Goal: Find specific page/section: Find specific page/section

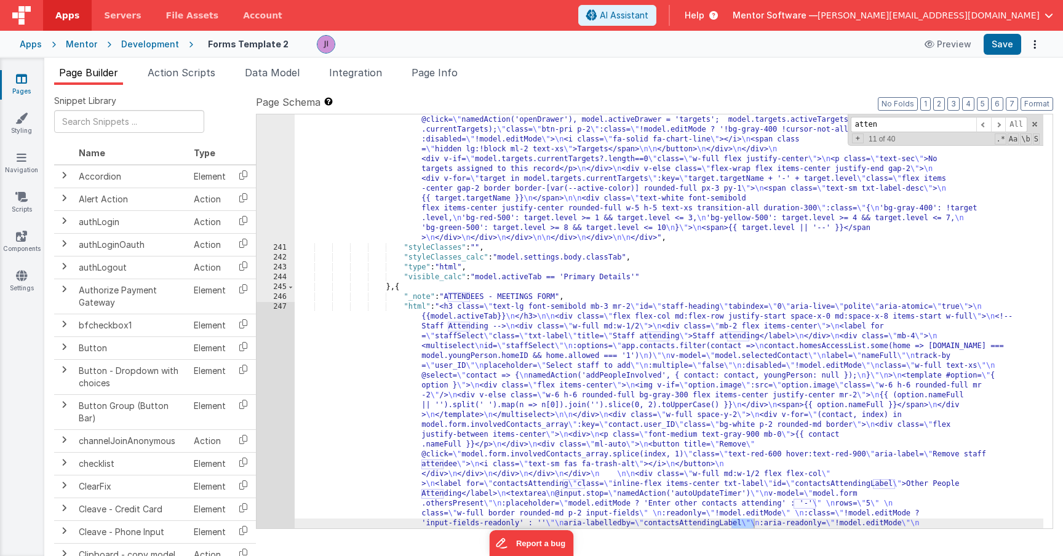
scroll to position [4763, 0]
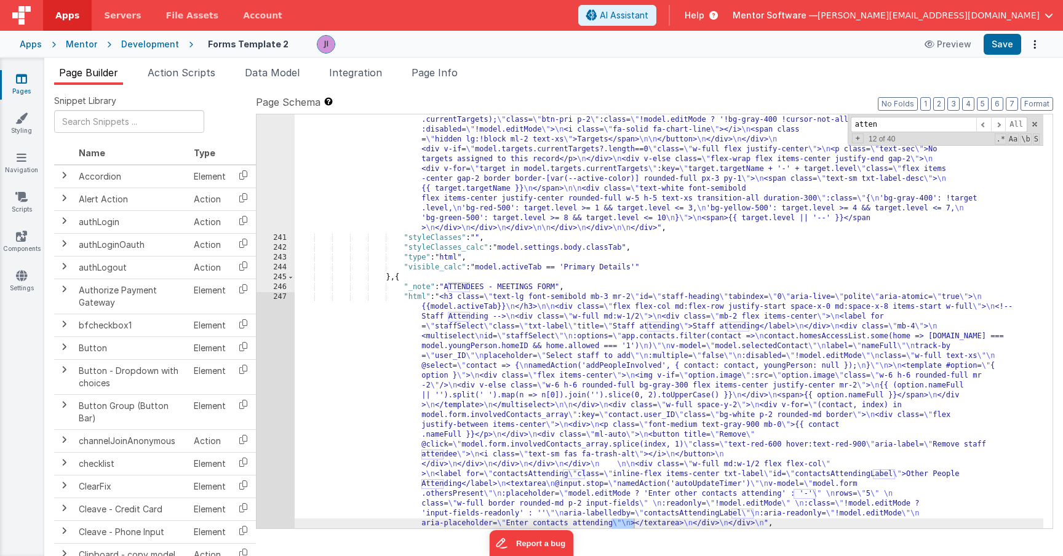
type input "atten"
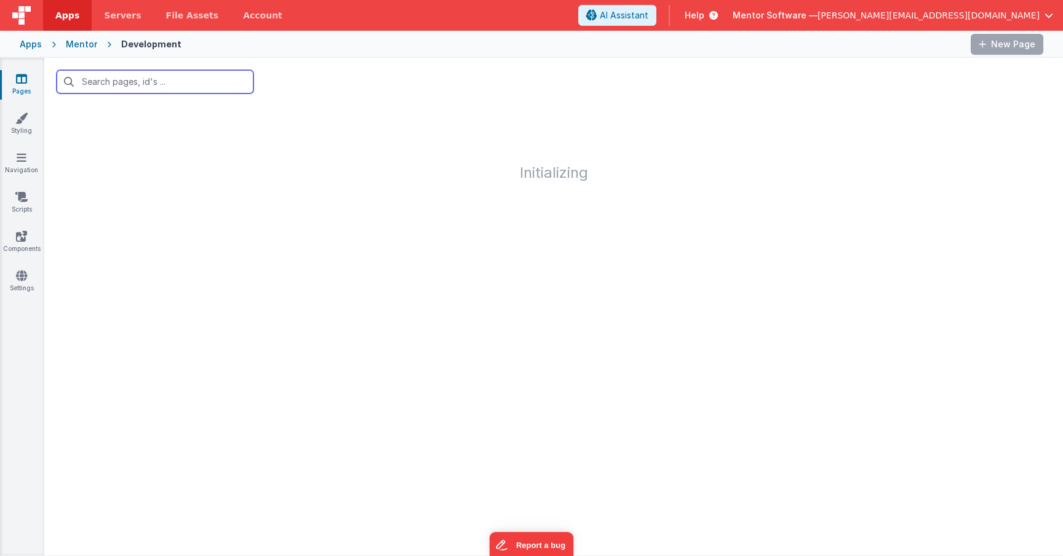
click at [189, 84] on input "text" at bounding box center [155, 81] width 197 height 23
type input "young people"
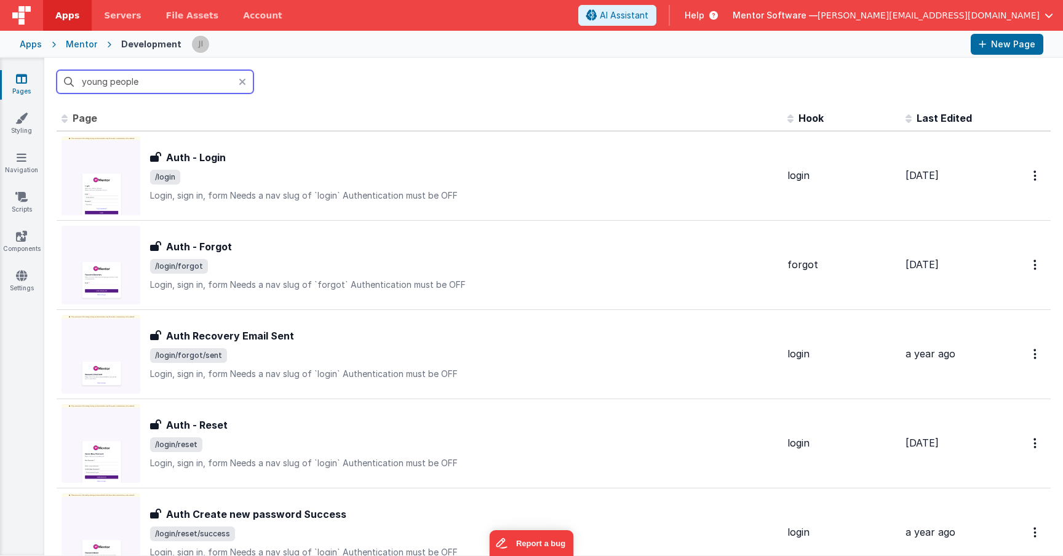
click at [179, 91] on input "young people" at bounding box center [155, 81] width 197 height 23
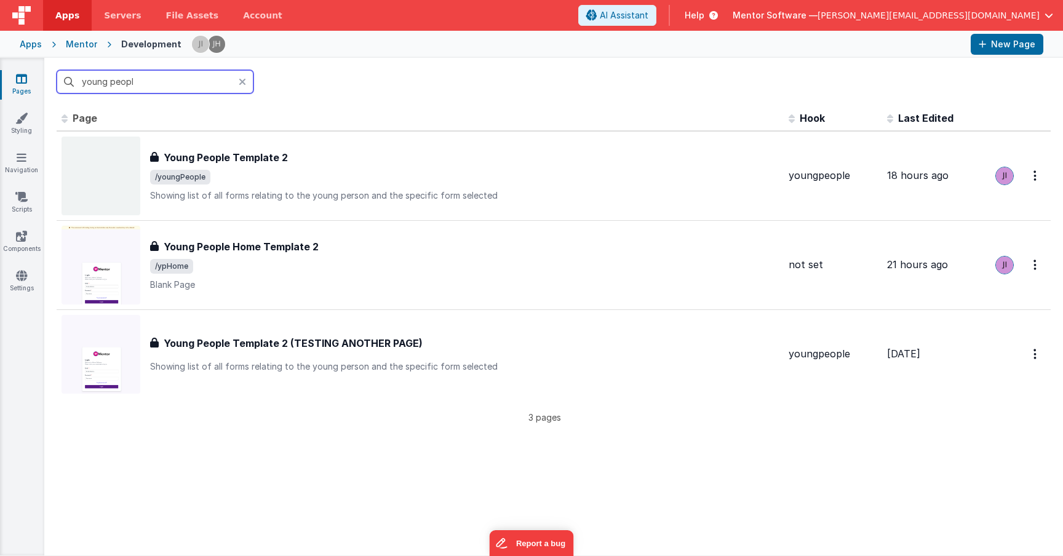
type input "young people"
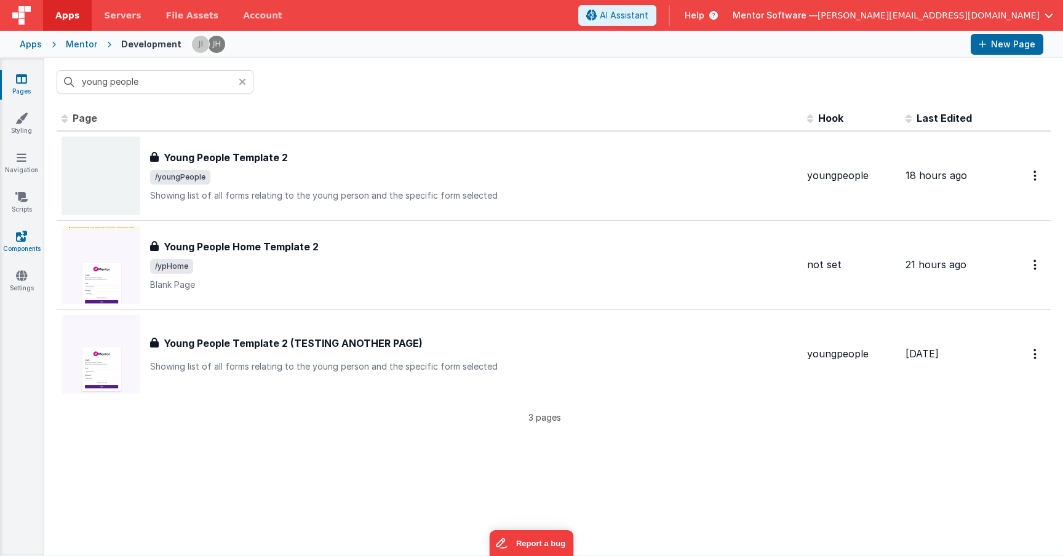
click at [25, 240] on icon at bounding box center [21, 236] width 11 height 12
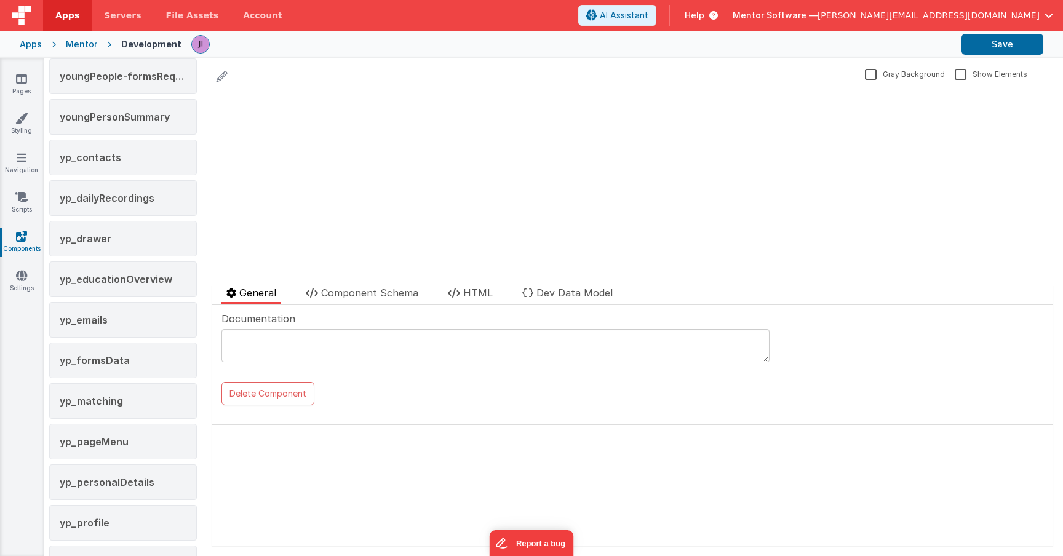
scroll to position [2307, 0]
click at [131, 247] on div "yp_drawer" at bounding box center [123, 239] width 148 height 36
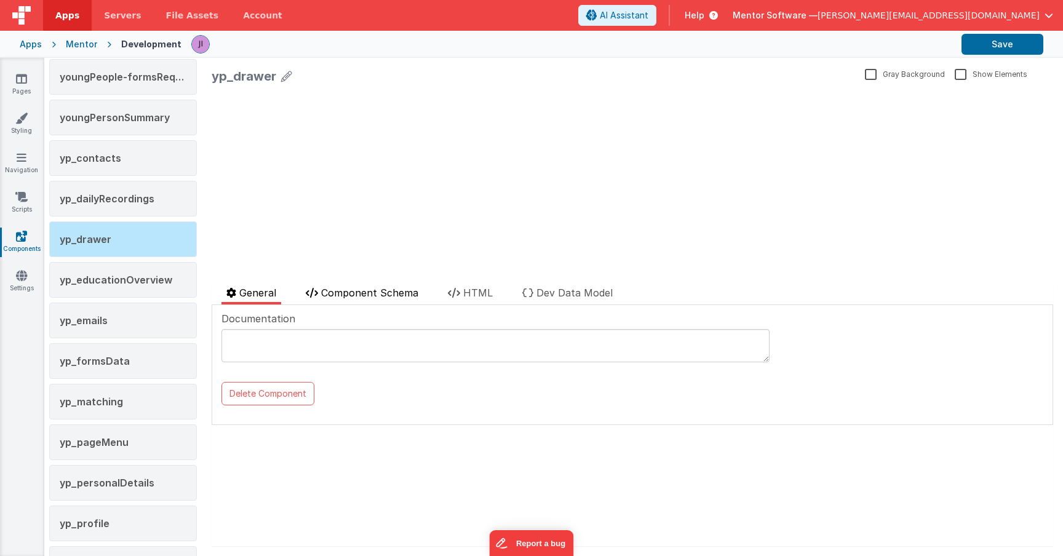
click at [363, 299] on li "Component Schema" at bounding box center [362, 294] width 122 height 19
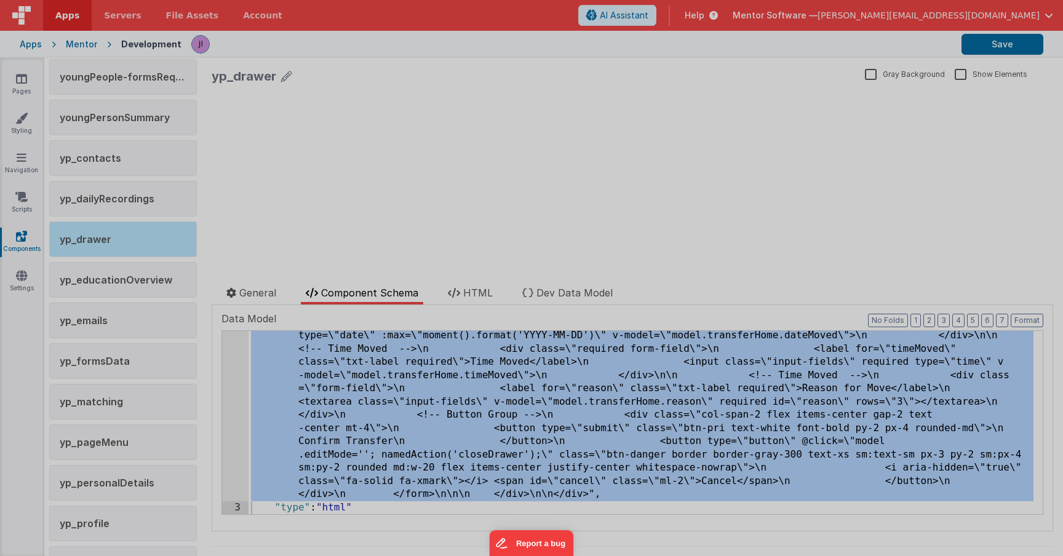
scroll to position [19966, 0]
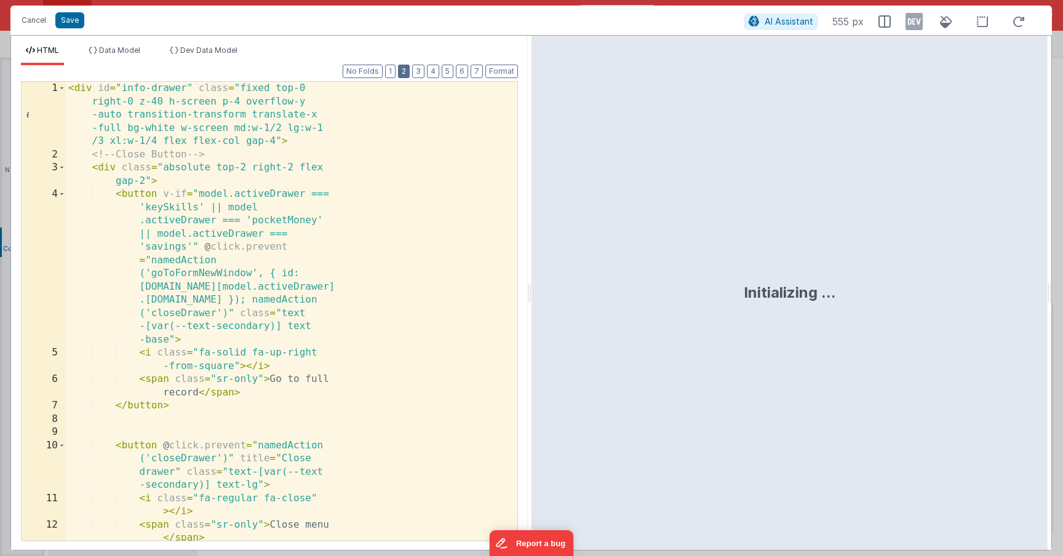
click at [405, 65] on button "2" at bounding box center [404, 72] width 12 height 14
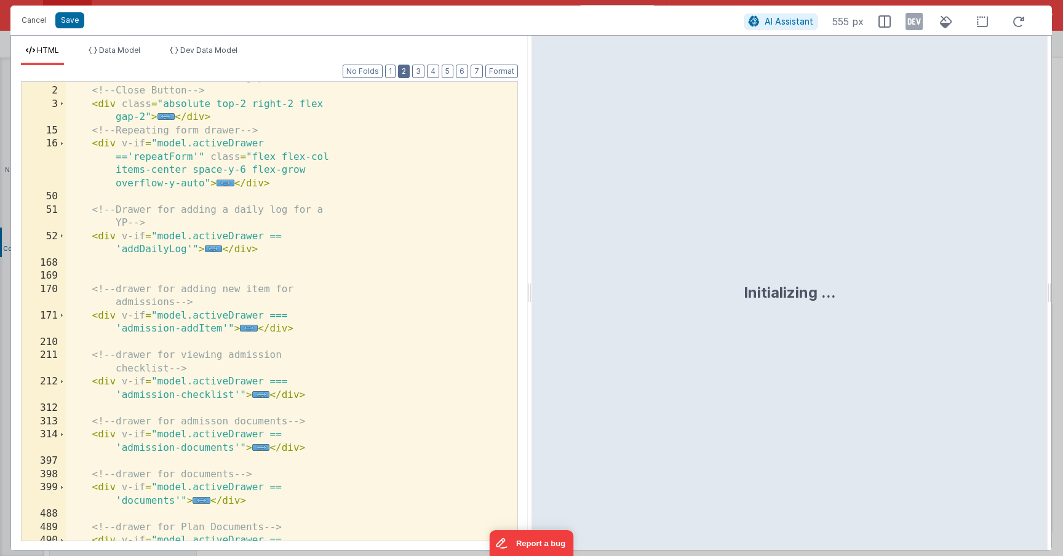
scroll to position [261, 0]
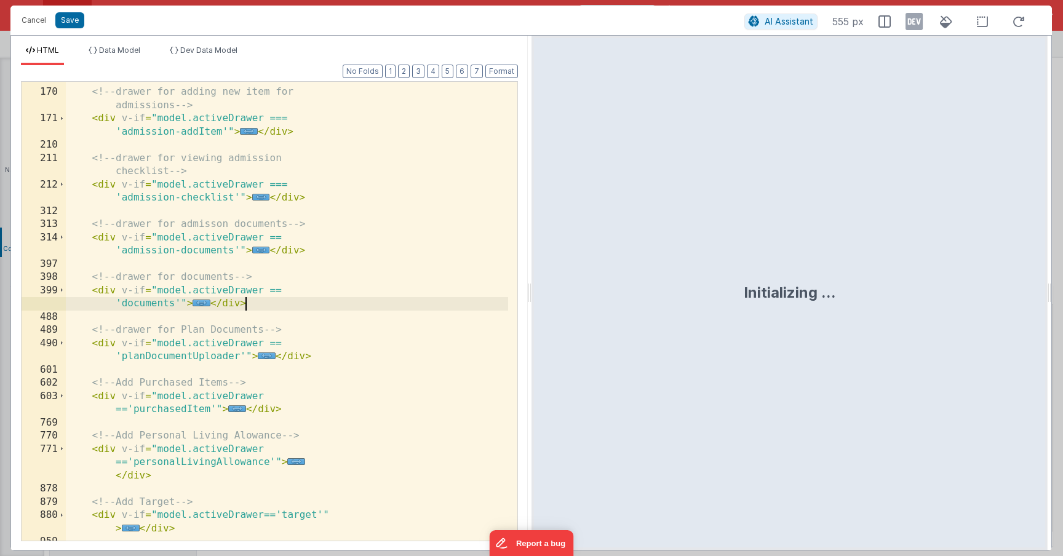
click at [385, 300] on div "<!-- drawer for adding new item for admissions --> < div v-if = "model.activeDr…" at bounding box center [287, 315] width 442 height 485
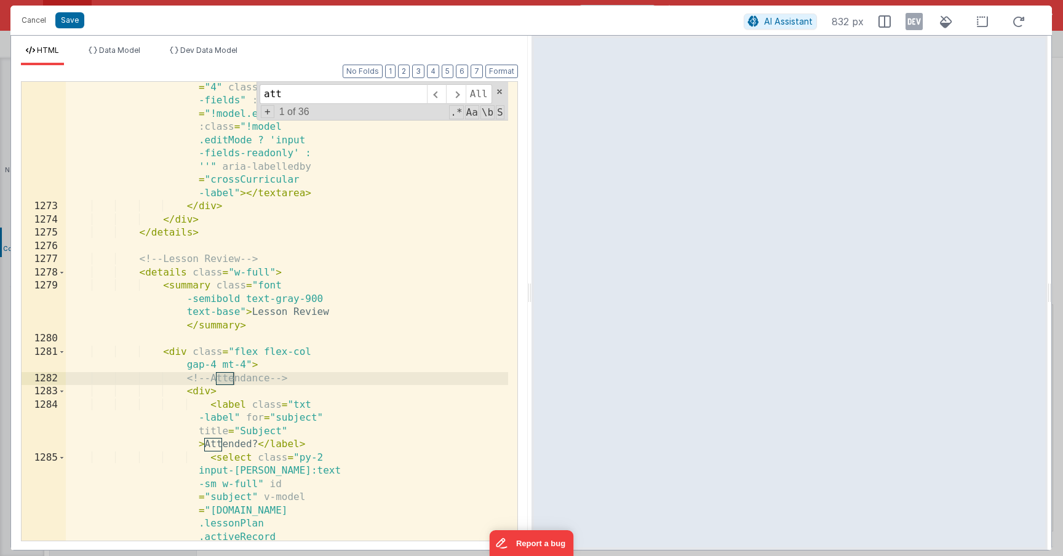
scroll to position [10897, 0]
type input "att"
click at [457, 97] on span at bounding box center [455, 94] width 19 height 20
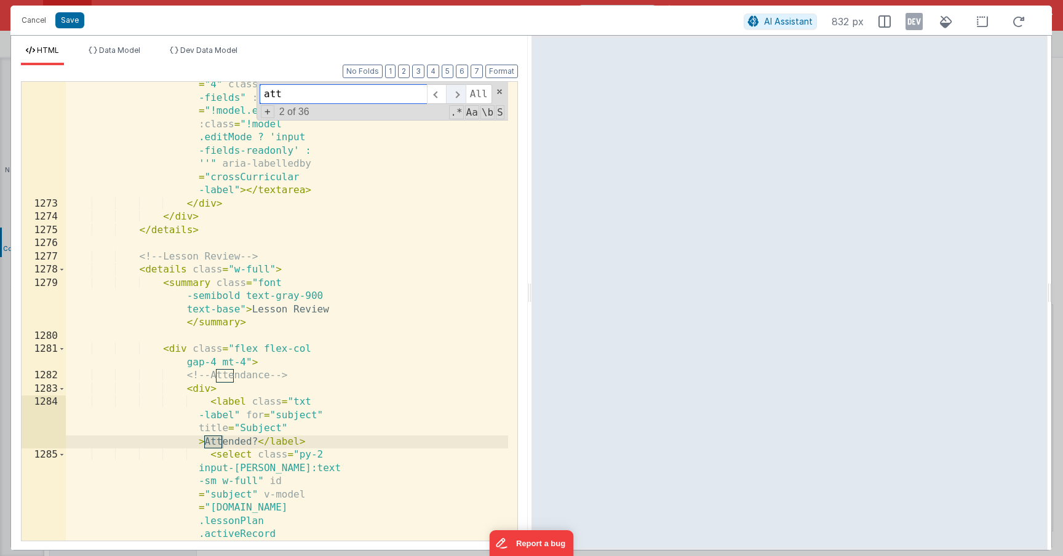
click at [457, 97] on span at bounding box center [455, 94] width 19 height 20
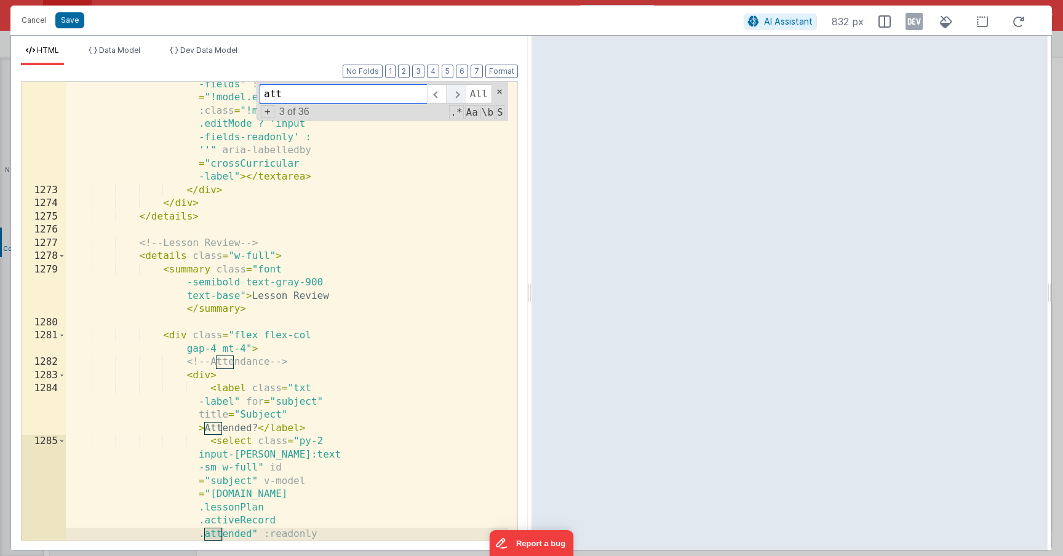
click at [457, 97] on span at bounding box center [455, 94] width 19 height 20
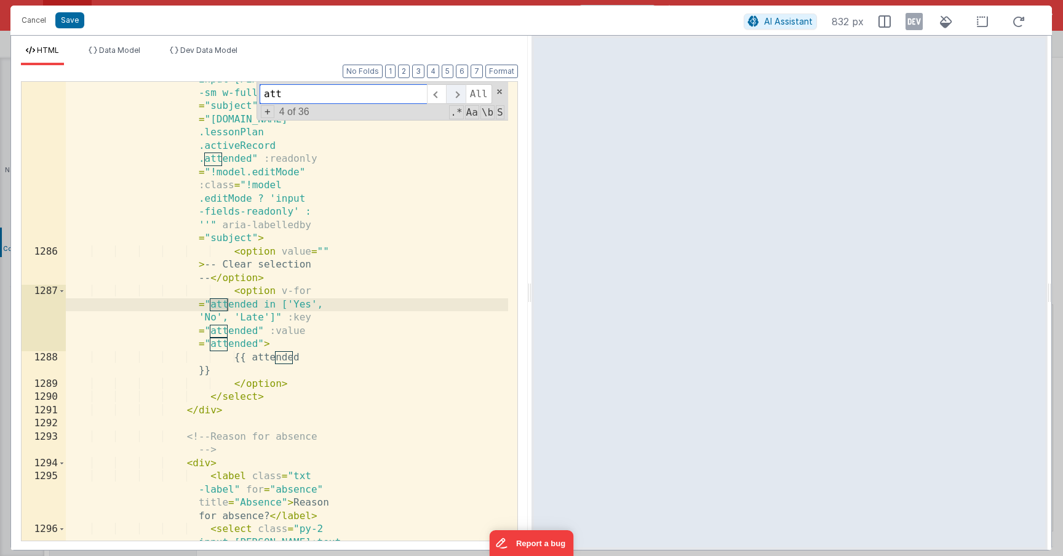
click at [457, 97] on span at bounding box center [455, 94] width 19 height 20
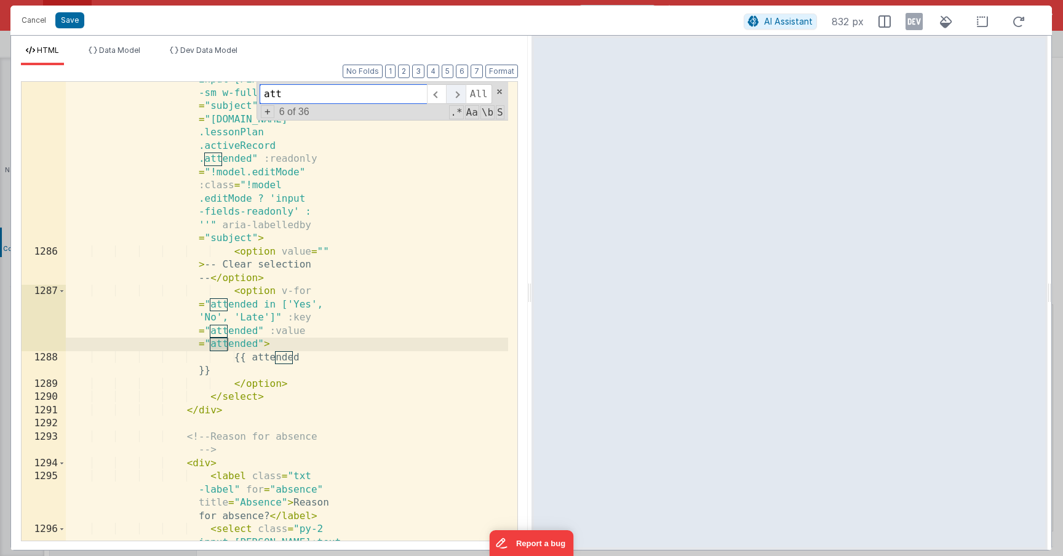
click at [457, 97] on span at bounding box center [455, 94] width 19 height 20
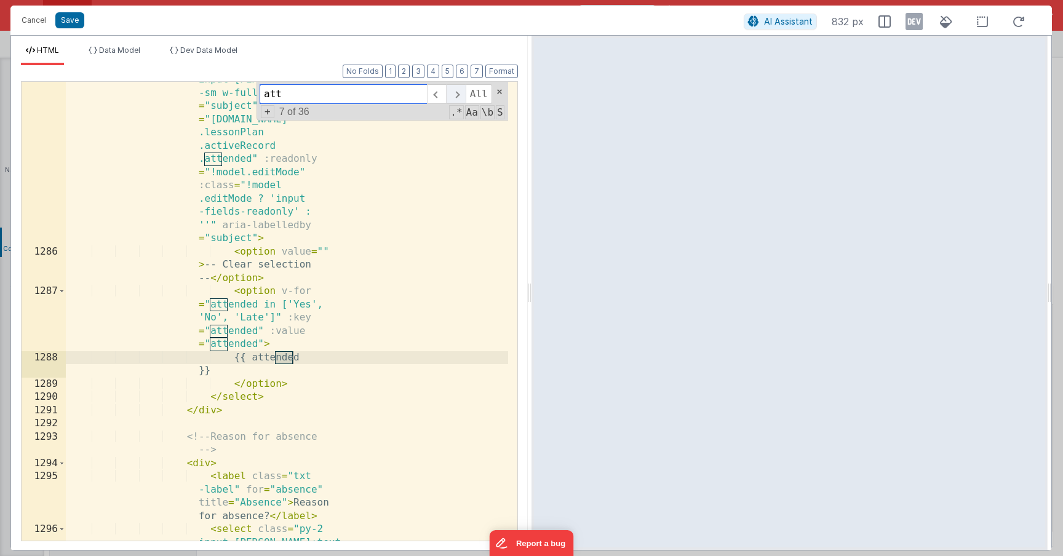
click at [457, 97] on span at bounding box center [455, 94] width 19 height 20
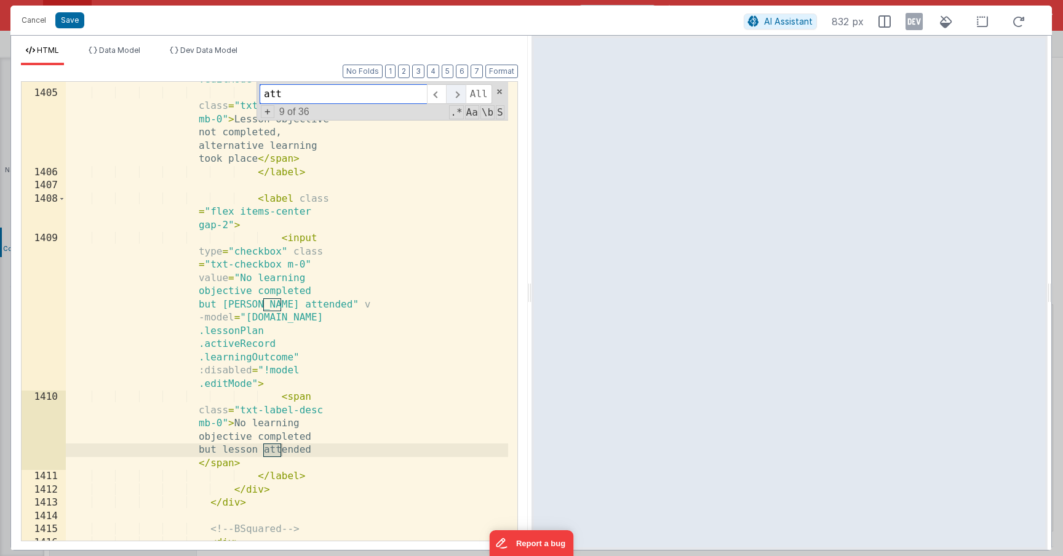
click at [457, 97] on span at bounding box center [455, 94] width 19 height 20
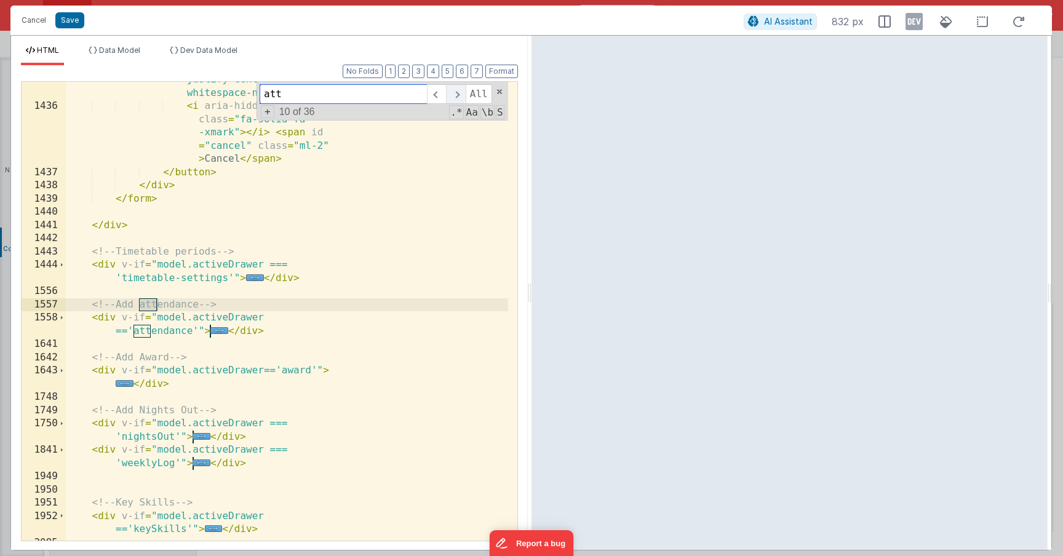
scroll to position [18292, 0]
click at [457, 97] on span at bounding box center [455, 94] width 19 height 20
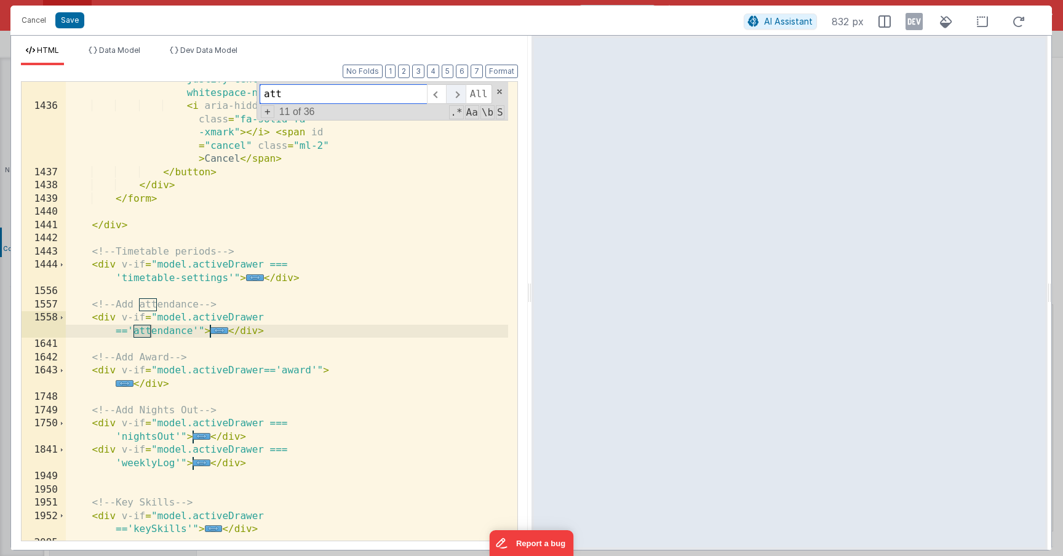
click at [457, 97] on span at bounding box center [455, 94] width 19 height 20
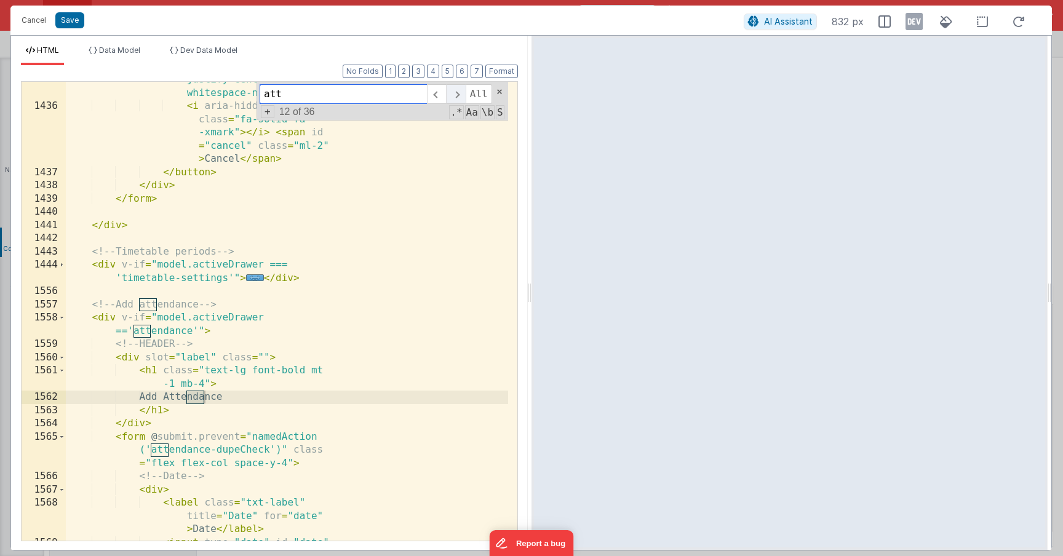
click at [457, 97] on span at bounding box center [455, 94] width 19 height 20
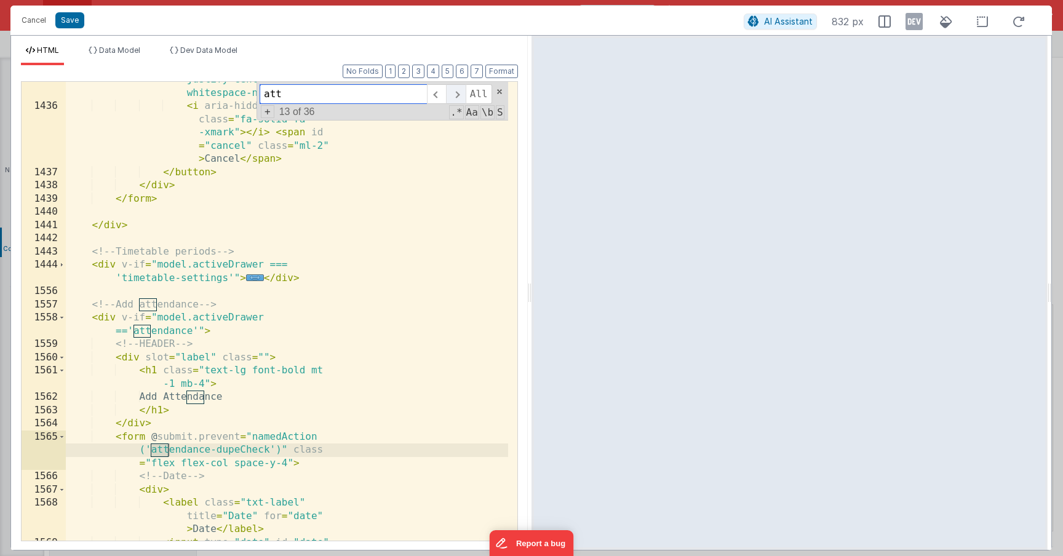
click at [457, 97] on span at bounding box center [455, 94] width 19 height 20
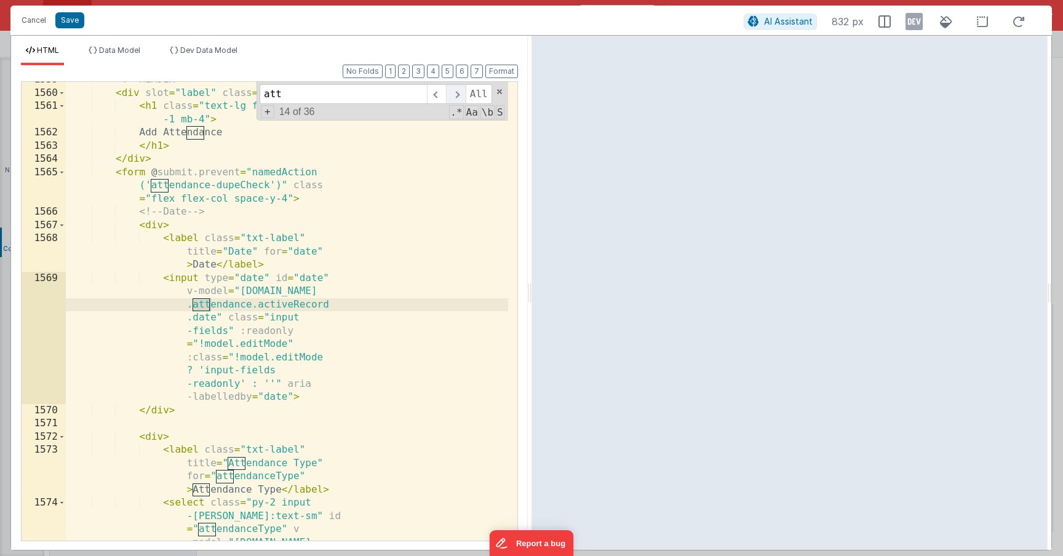
scroll to position [16134, 0]
click at [457, 97] on span at bounding box center [455, 94] width 19 height 20
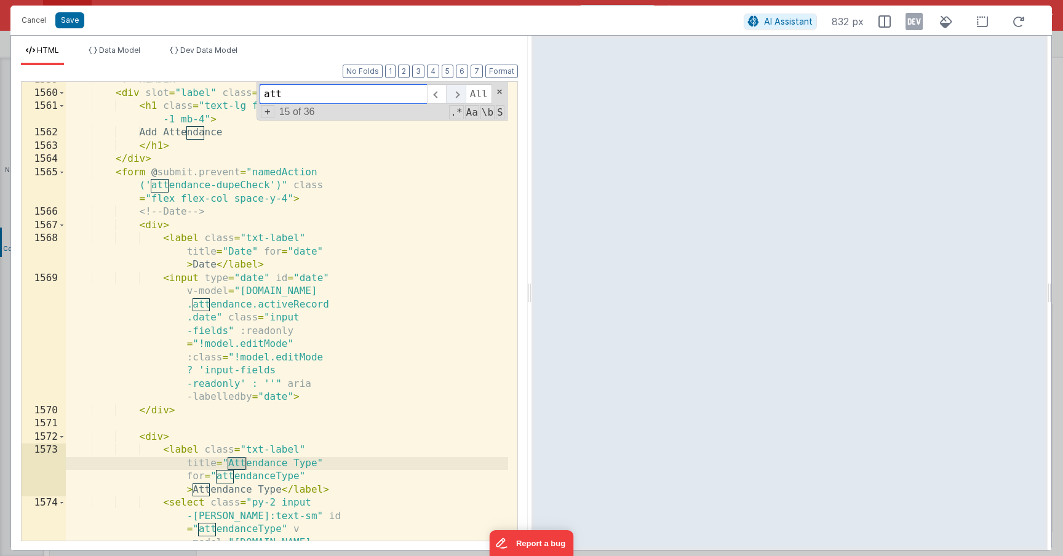
click at [457, 97] on span at bounding box center [455, 94] width 19 height 20
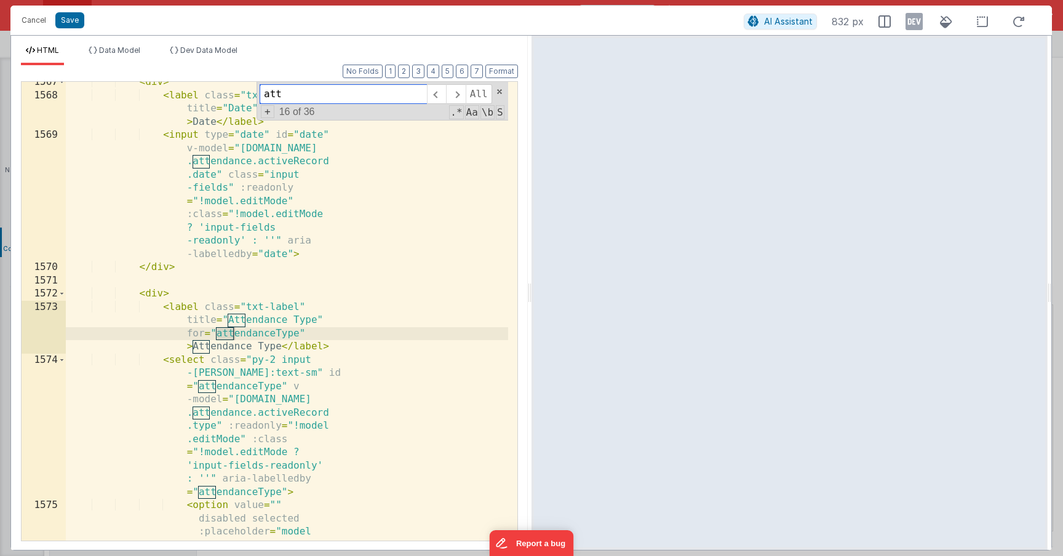
scroll to position [16287, 0]
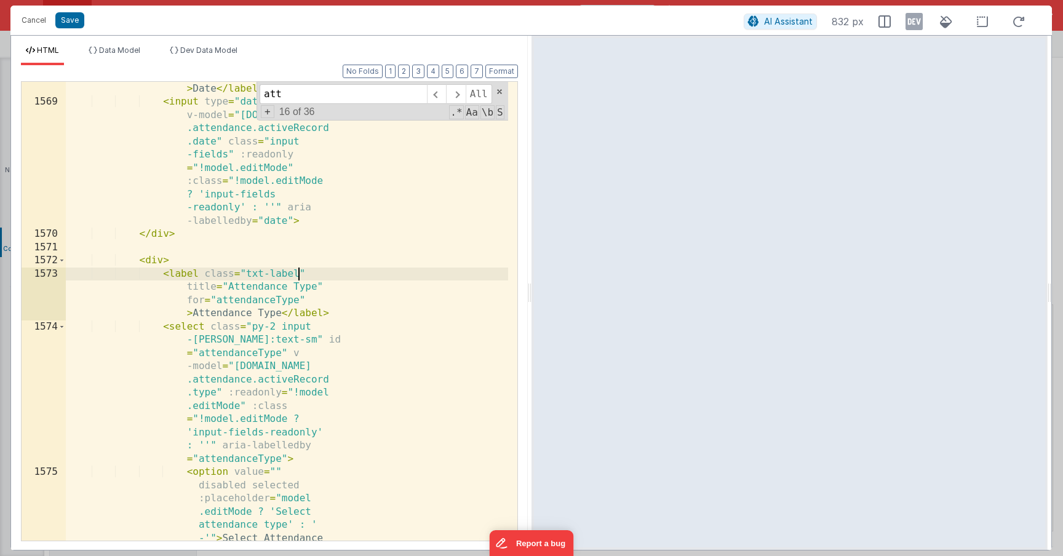
click at [300, 277] on div "< label class = "txt-label" title = "Date" for = "date" > Date </ label > < inp…" at bounding box center [287, 351] width 442 height 591
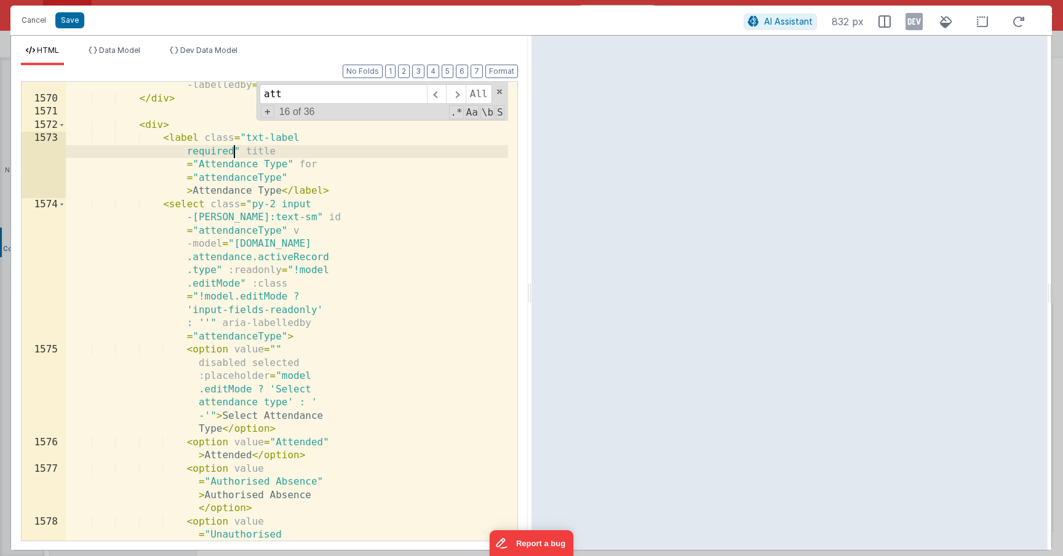
scroll to position [16385, 0]
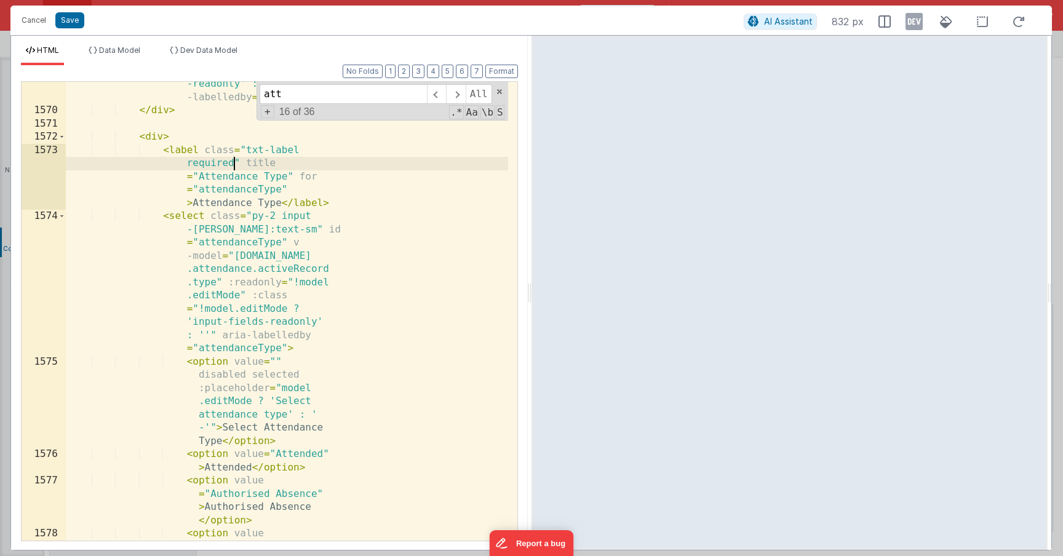
click at [206, 219] on div "< input type = "date" id = "date" v-model = "model.data .attendance.activeRecor…" at bounding box center [287, 294] width 442 height 644
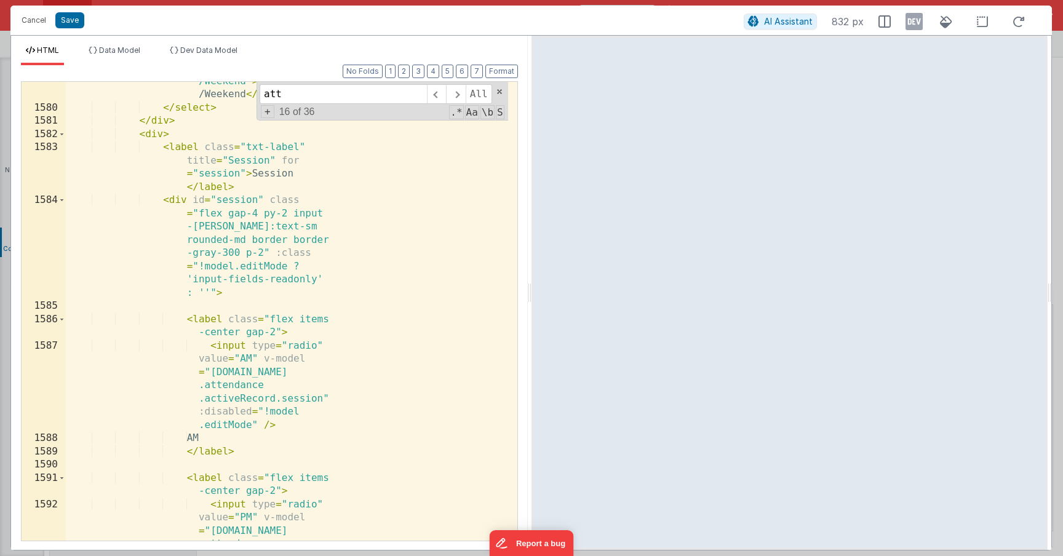
scroll to position [16836, 0]
click at [248, 146] on div "< option value = "Holiday /Weekend" > Holiday /Weekend </ option > </ select > …" at bounding box center [287, 356] width 442 height 591
click at [246, 146] on div "< option value = "Holiday /Weekend" > Holiday /Weekend </ option > </ select > …" at bounding box center [287, 356] width 442 height 591
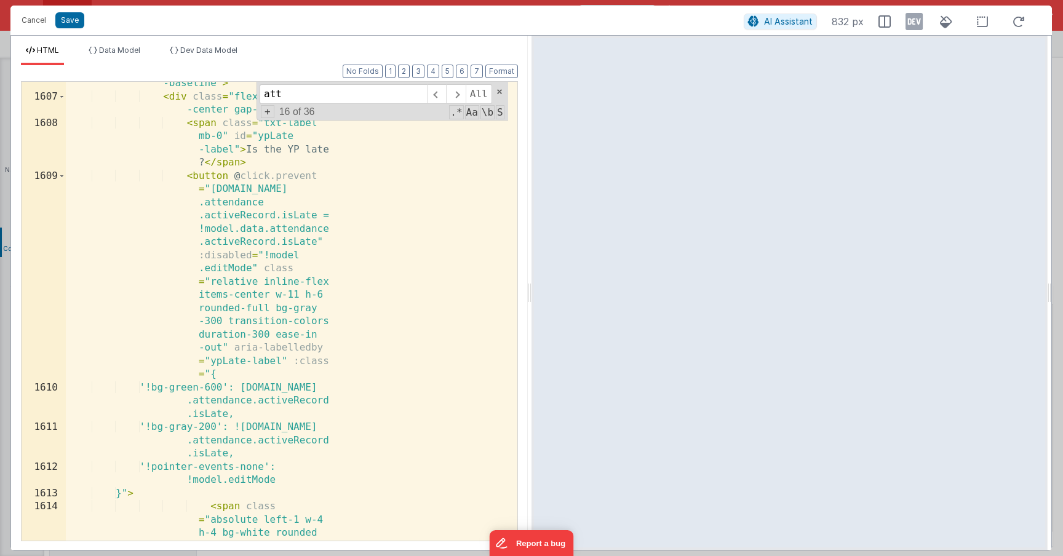
scroll to position [17544, 0]
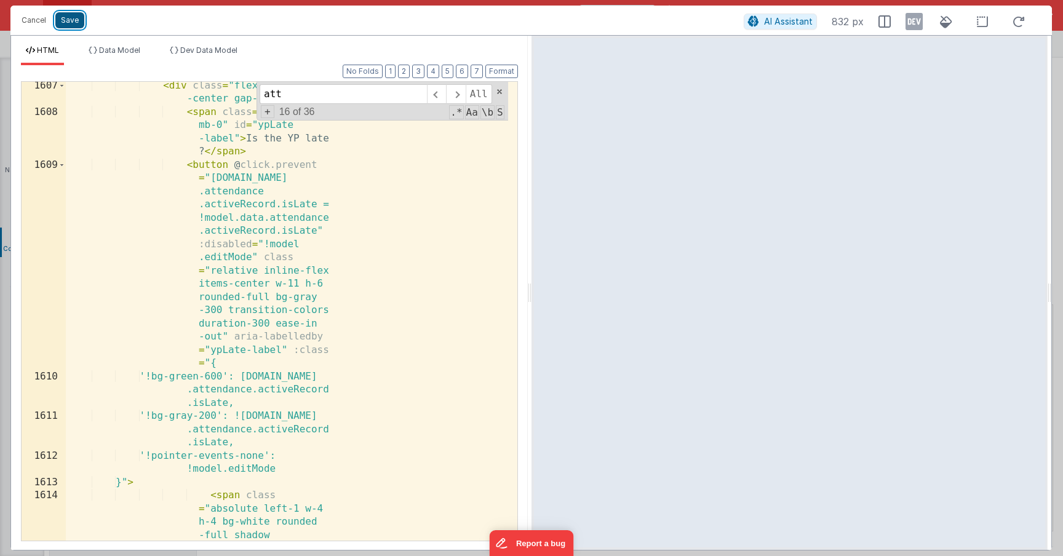
click at [79, 22] on button "Save" at bounding box center [69, 20] width 29 height 16
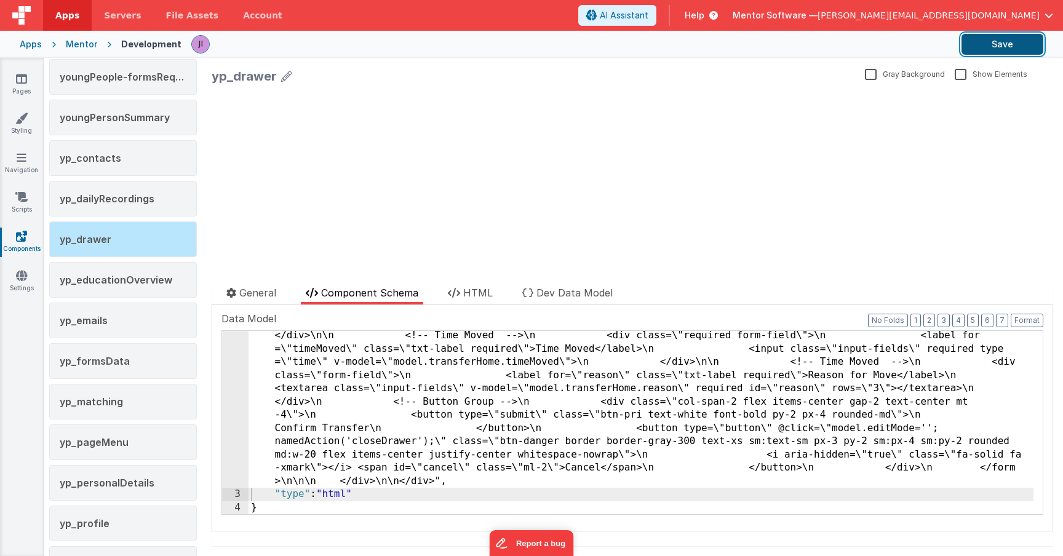
click at [978, 50] on button "Save" at bounding box center [1002, 44] width 82 height 21
click at [16, 83] on icon at bounding box center [21, 79] width 11 height 12
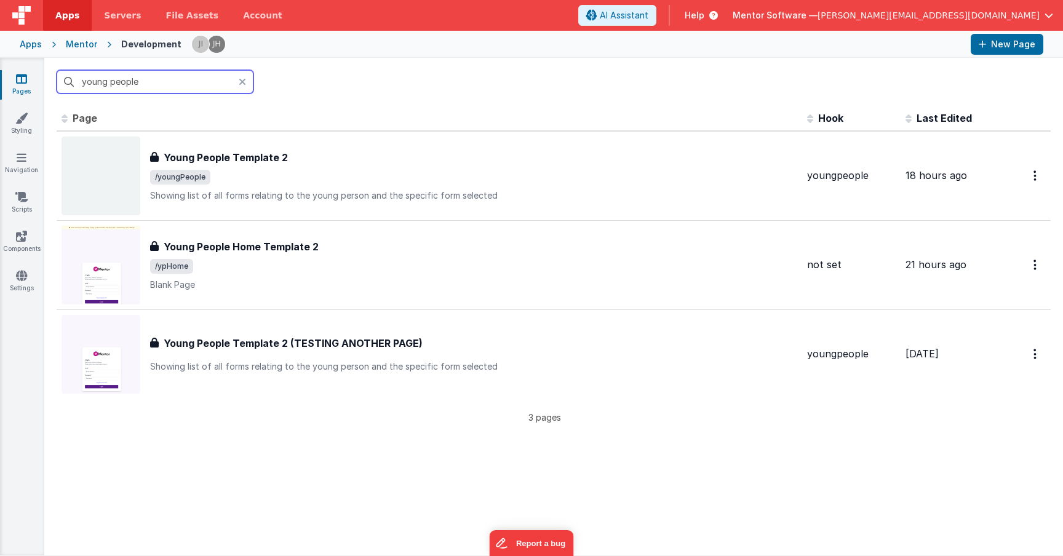
click at [229, 78] on input "young people" at bounding box center [155, 81] width 197 height 23
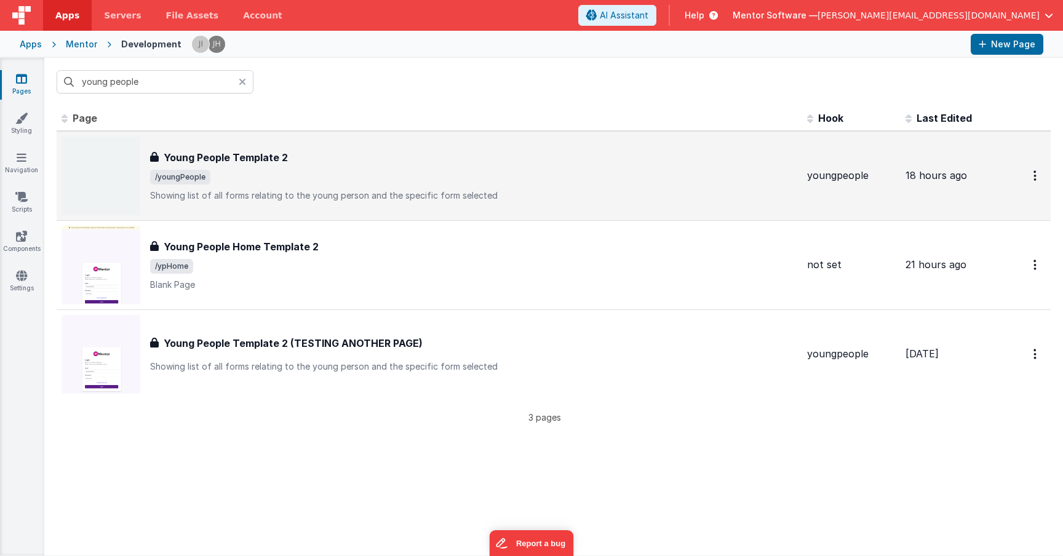
click at [349, 186] on div "Young People Template 2 Young People Template 2 /youngPeople Showing list of al…" at bounding box center [473, 176] width 647 height 52
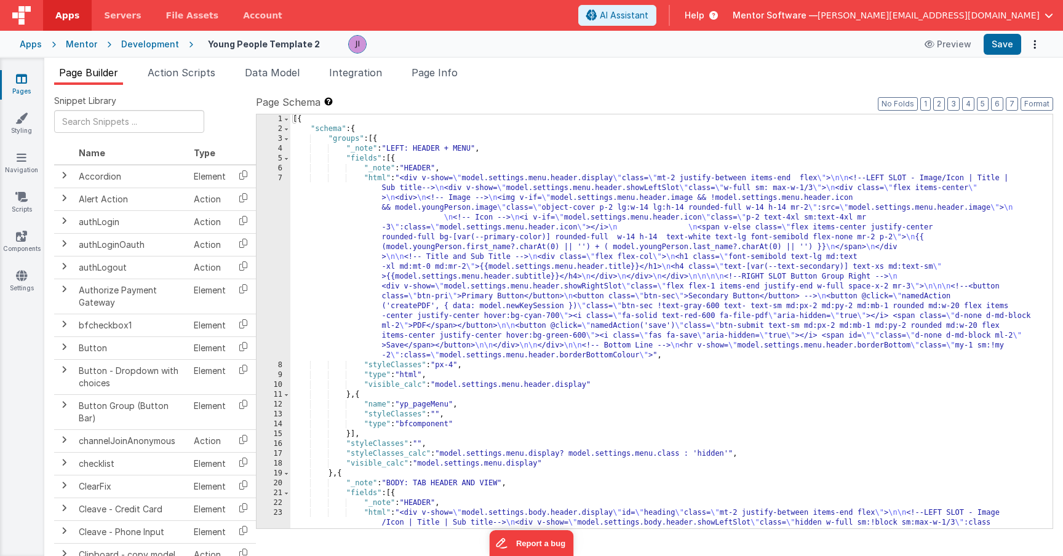
click at [23, 86] on link "Pages" at bounding box center [21, 85] width 44 height 25
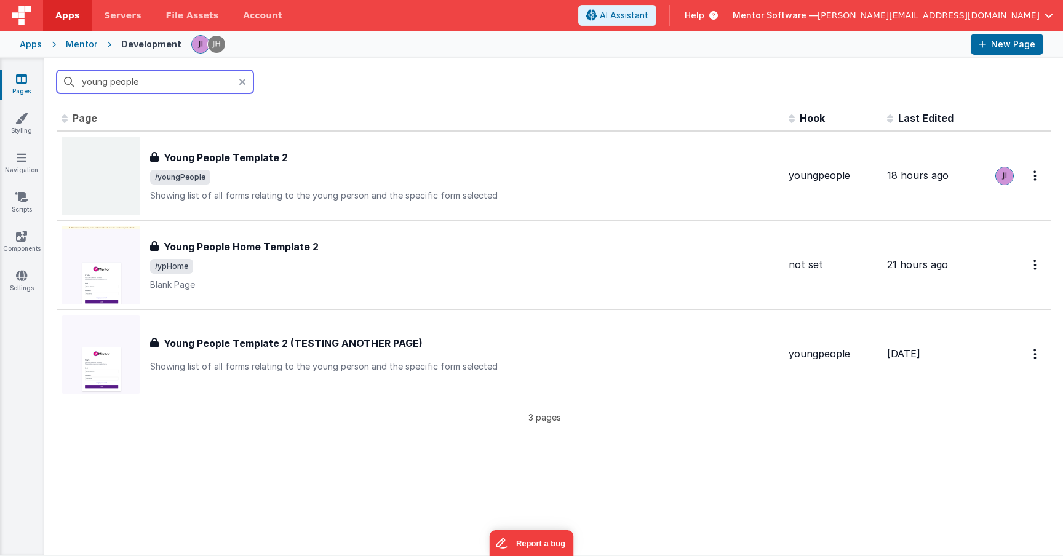
click at [155, 87] on input "young people" at bounding box center [155, 81] width 197 height 23
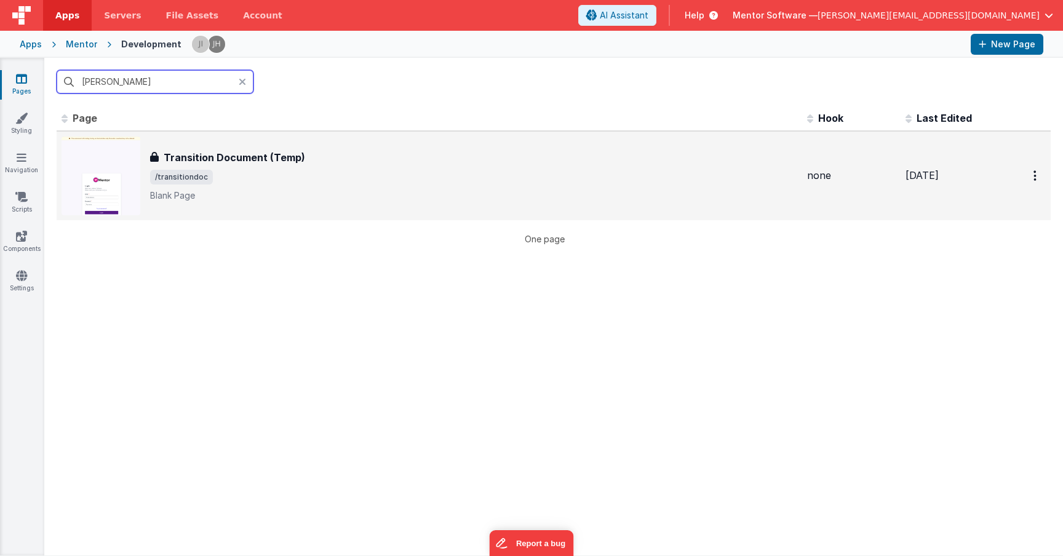
type input "tran"
click at [336, 174] on span "/transitiondoc" at bounding box center [473, 177] width 647 height 15
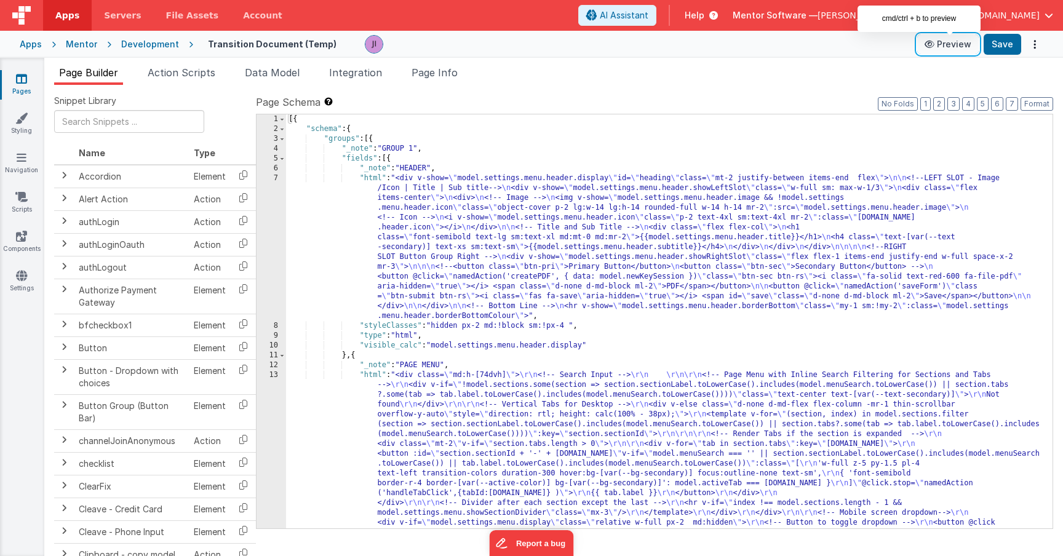
click at [924, 51] on button "Preview" at bounding box center [947, 44] width 61 height 20
